Goal: Check status: Check status

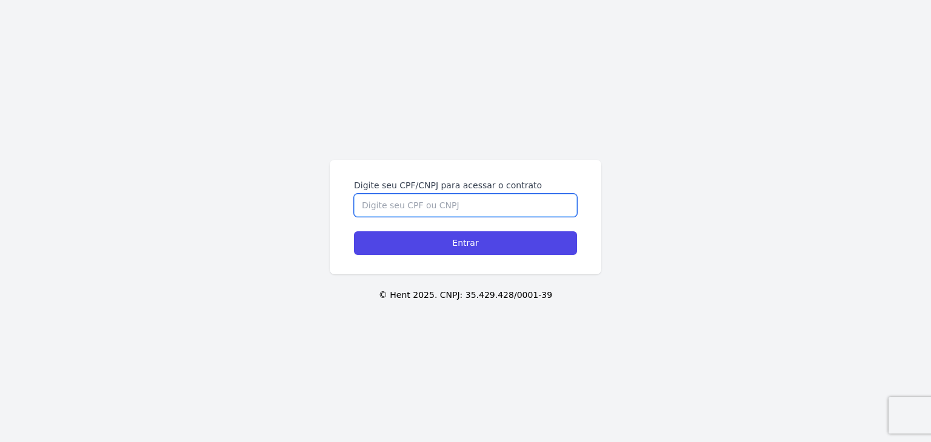
click at [501, 202] on input "Digite seu CPF/CNPJ para acessar o contrato" at bounding box center [465, 205] width 223 height 23
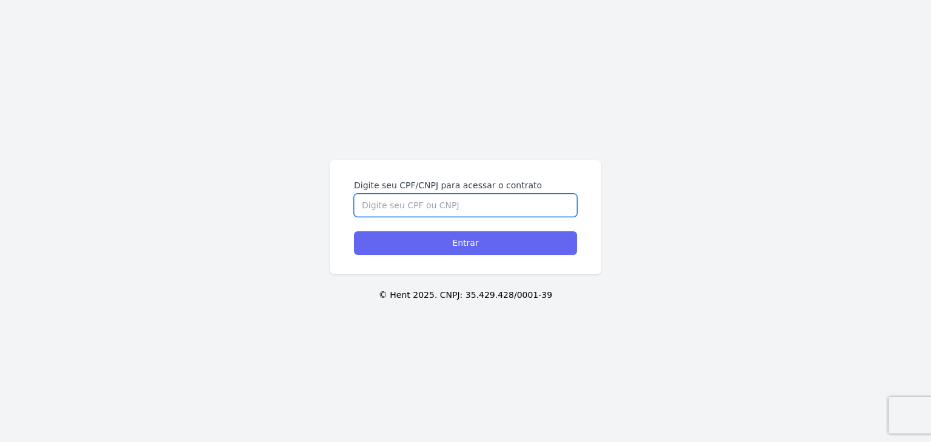
paste input "425.733.558-02"
type input "425.733.558-02"
click at [501, 241] on input "Entrar" at bounding box center [465, 243] width 223 height 24
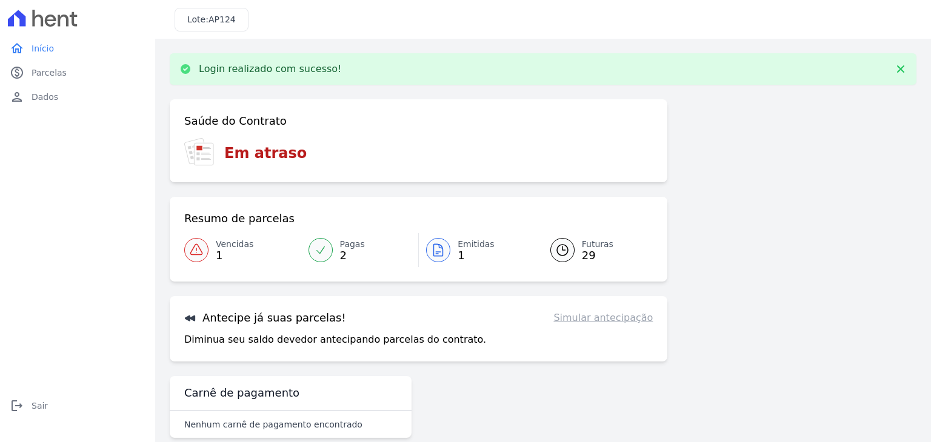
click at [451, 262] on link "Emitidas 1" at bounding box center [477, 250] width 117 height 34
click at [444, 236] on link "Emitidas 1" at bounding box center [477, 250] width 117 height 34
click at [461, 241] on span "Emitidas" at bounding box center [475, 244] width 37 height 13
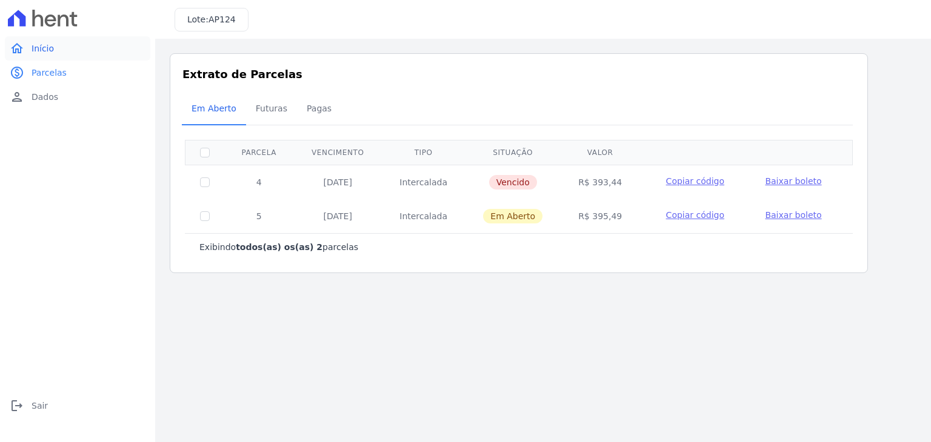
click at [44, 48] on span "Início" at bounding box center [43, 48] width 22 height 12
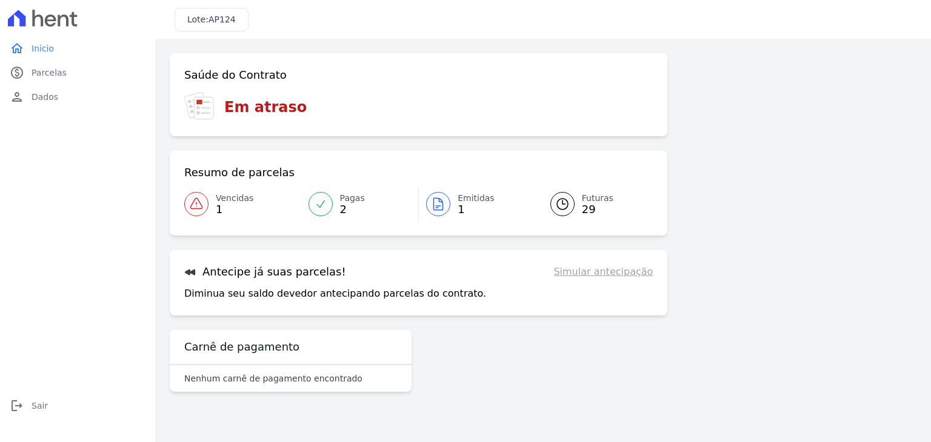
click at [233, 204] on div "Vencidas 1" at bounding box center [235, 204] width 38 height 24
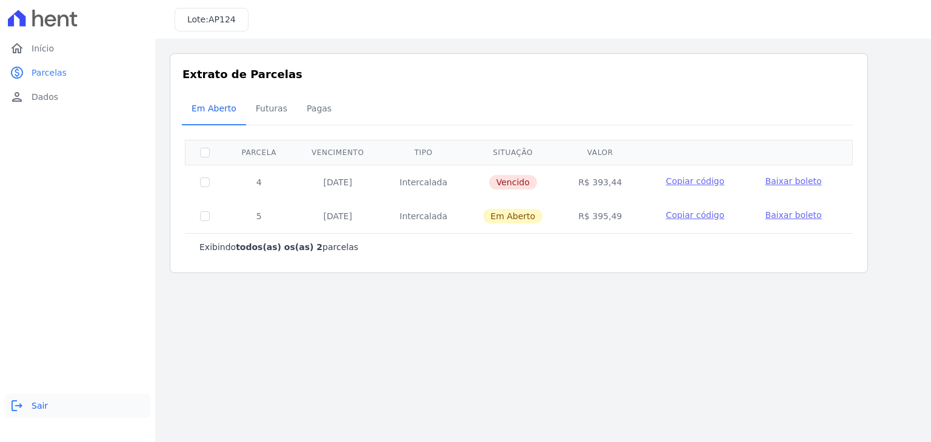
click at [39, 412] on link "logout Sair" at bounding box center [77, 406] width 145 height 24
